Goal: Information Seeking & Learning: Learn about a topic

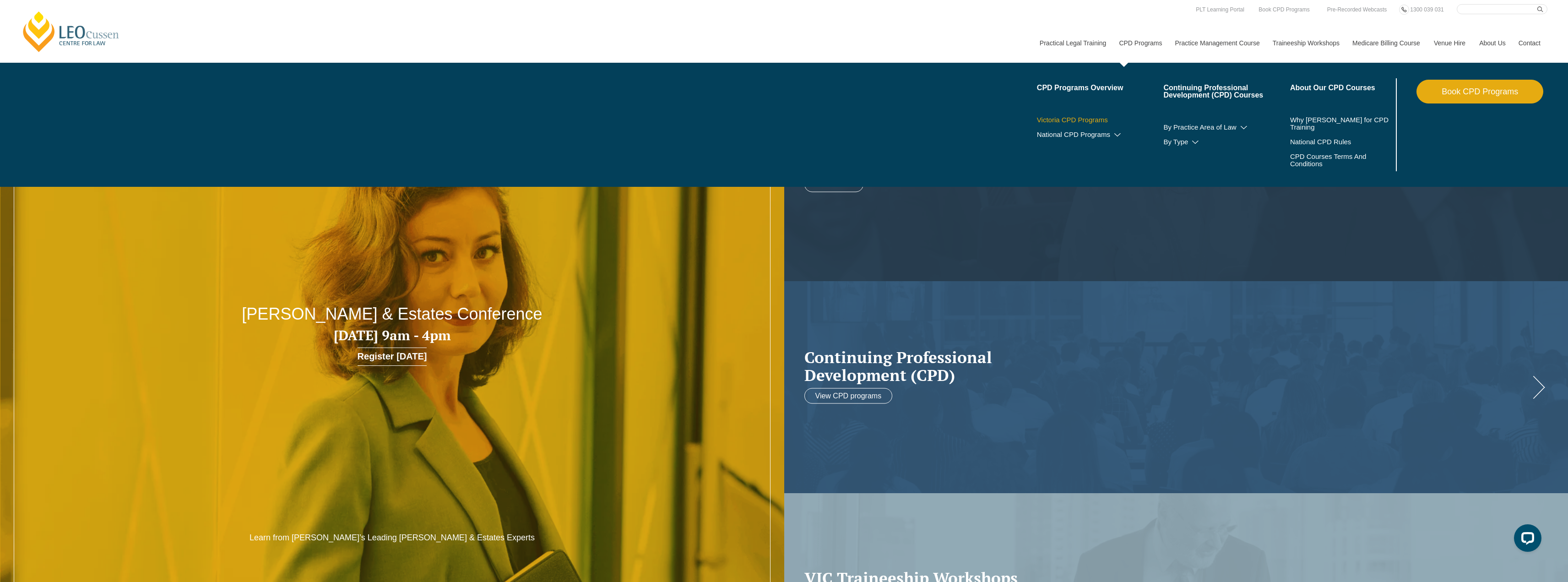
click at [1081, 120] on link "Victoria CPD Programs" at bounding box center [1101, 120] width 127 height 7
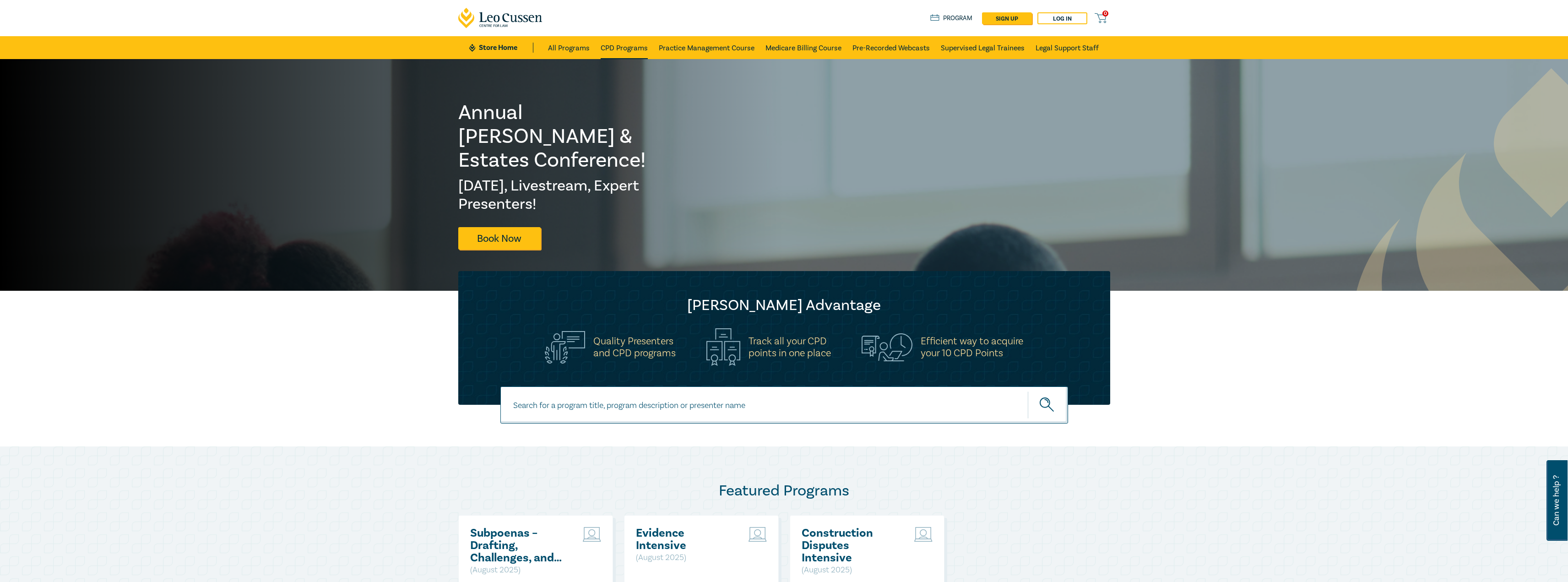
click at [637, 47] on link "CPD Programs" at bounding box center [624, 47] width 47 height 23
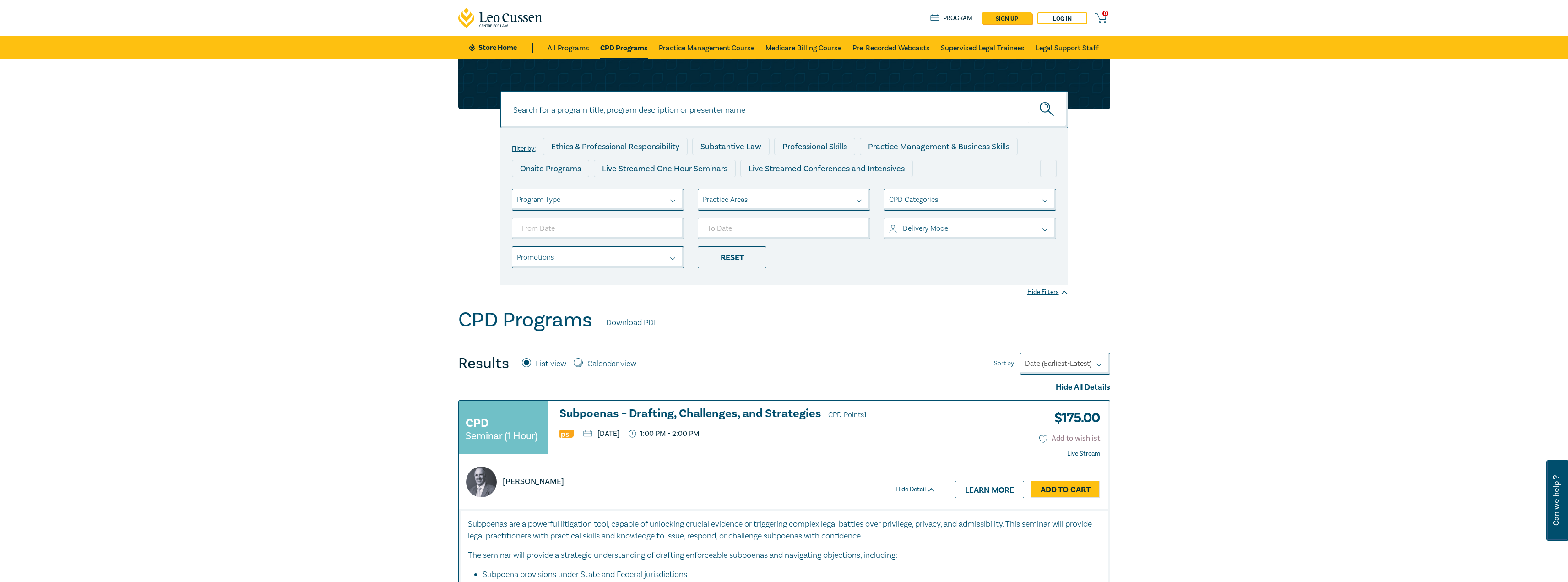
click at [673, 418] on h3 "Subpoenas – Drafting, Challenges, and Strategies CPD Points 1" at bounding box center [747, 414] width 376 height 14
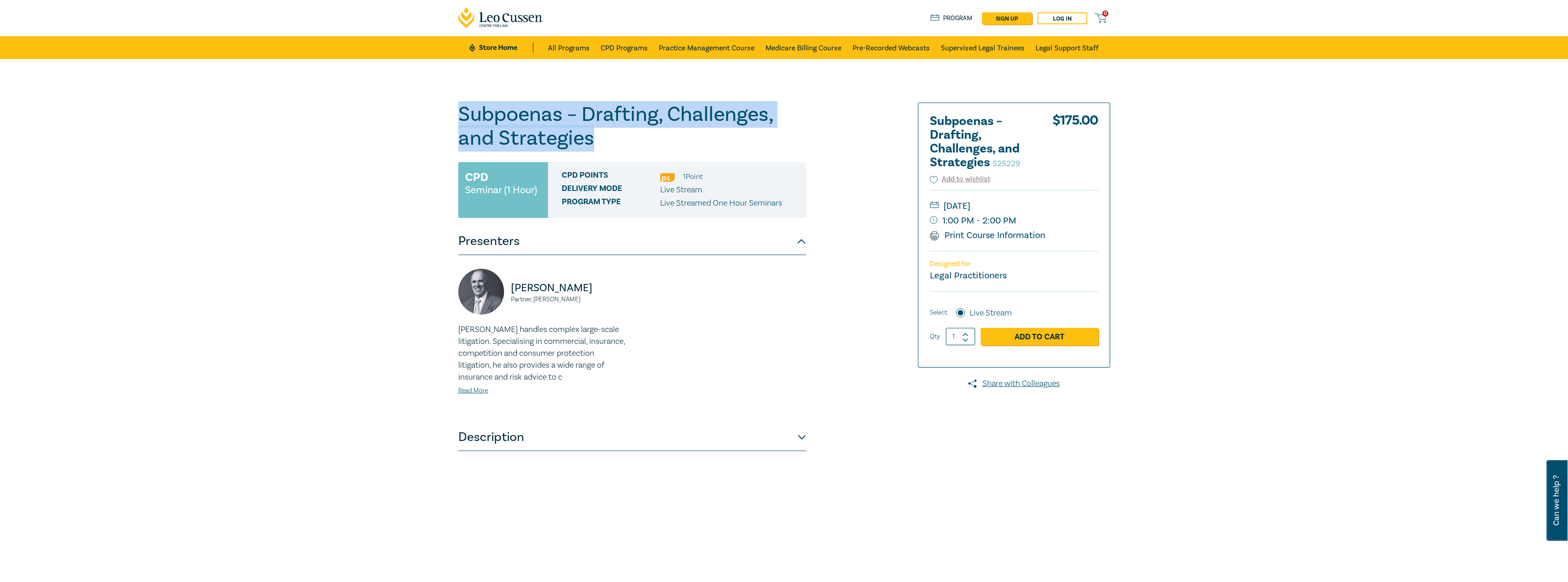
drag, startPoint x: 594, startPoint y: 139, endPoint x: 458, endPoint y: 117, distance: 137.8
click at [458, 117] on h1 "Subpoenas – Drafting, Challenges, and Strategies S25229" at bounding box center [632, 126] width 348 height 47
copy h1 "Subpoenas – Drafting, Challenges, and Strategies"
